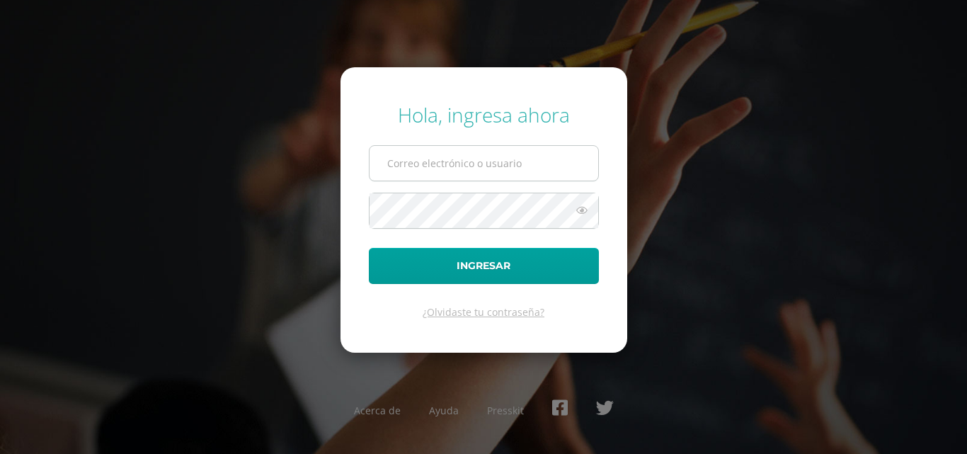
click at [423, 166] on input "text" at bounding box center [483, 163] width 229 height 35
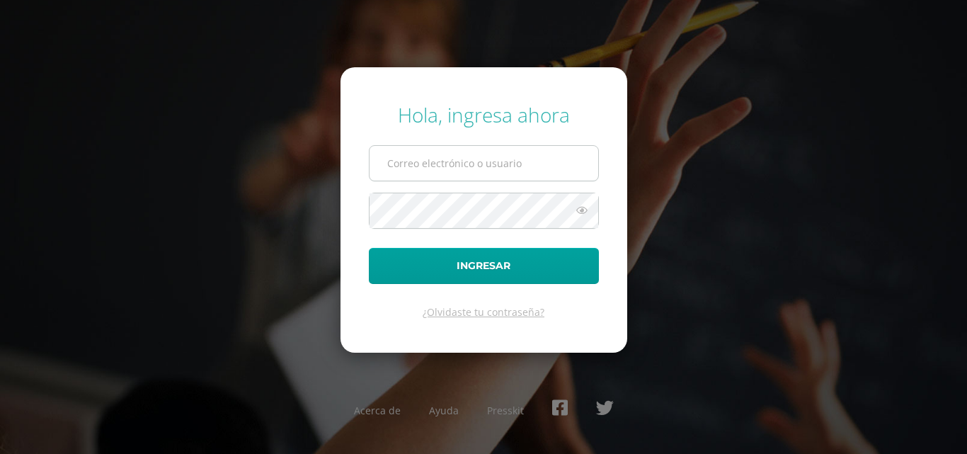
click at [423, 166] on input "text" at bounding box center [483, 163] width 229 height 35
type input "COS01039@osoriosandoval.edu.gt"
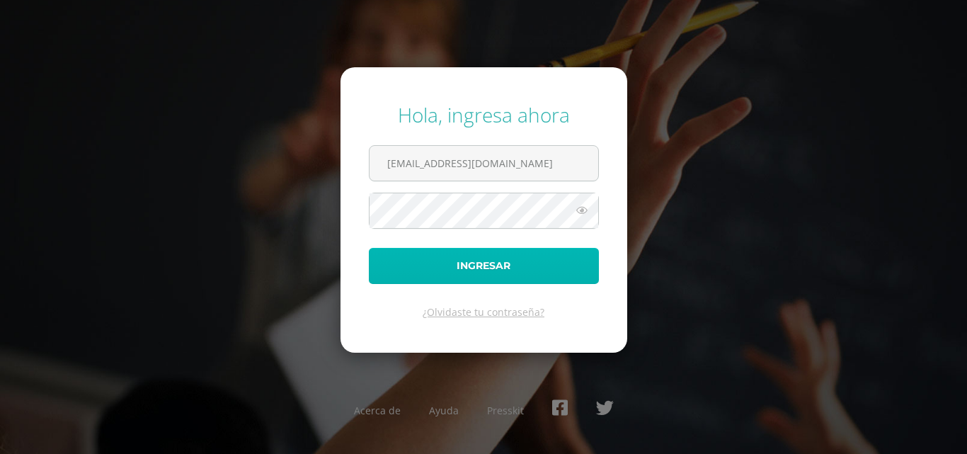
click at [473, 269] on button "Ingresar" at bounding box center [484, 266] width 230 height 36
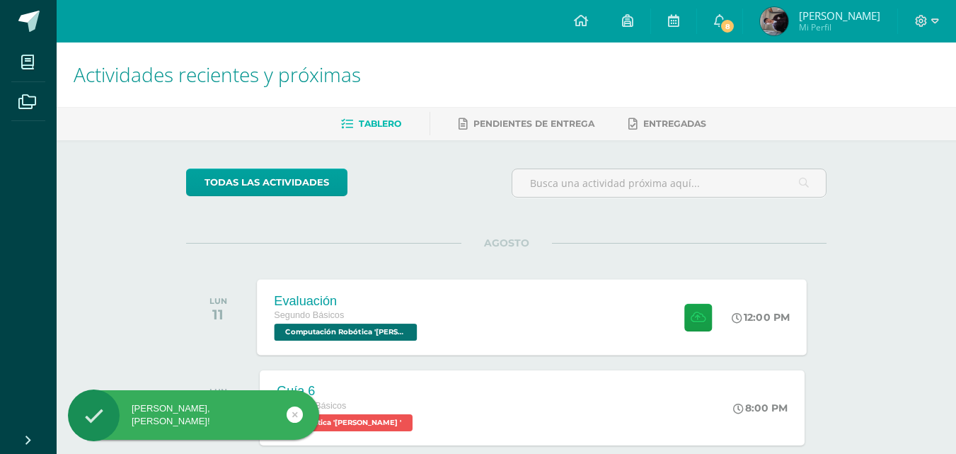
click at [450, 317] on div "Evaluación Segundo Básicos Computación Robótica '[PERSON_NAME]' 12:00 PM Evalua…" at bounding box center [533, 317] width 550 height 76
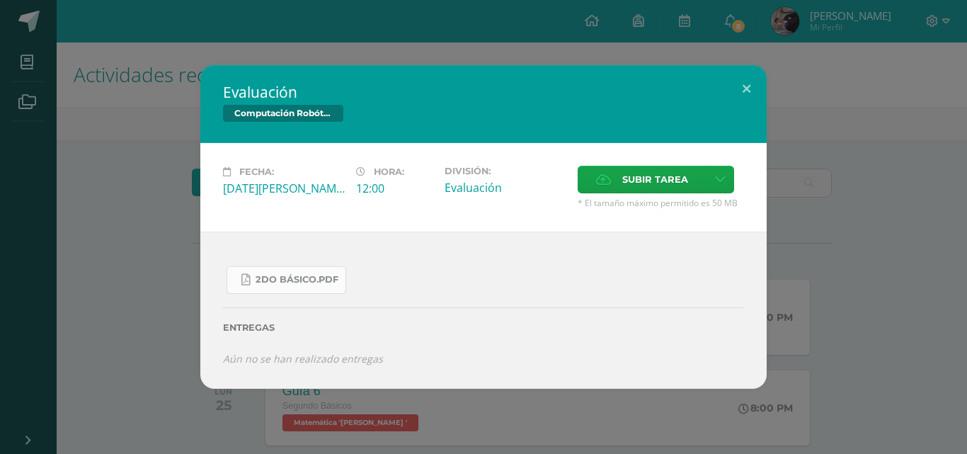
click at [333, 287] on link "2do Básico.pdf" at bounding box center [286, 280] width 120 height 28
